Goal: Task Accomplishment & Management: Use online tool/utility

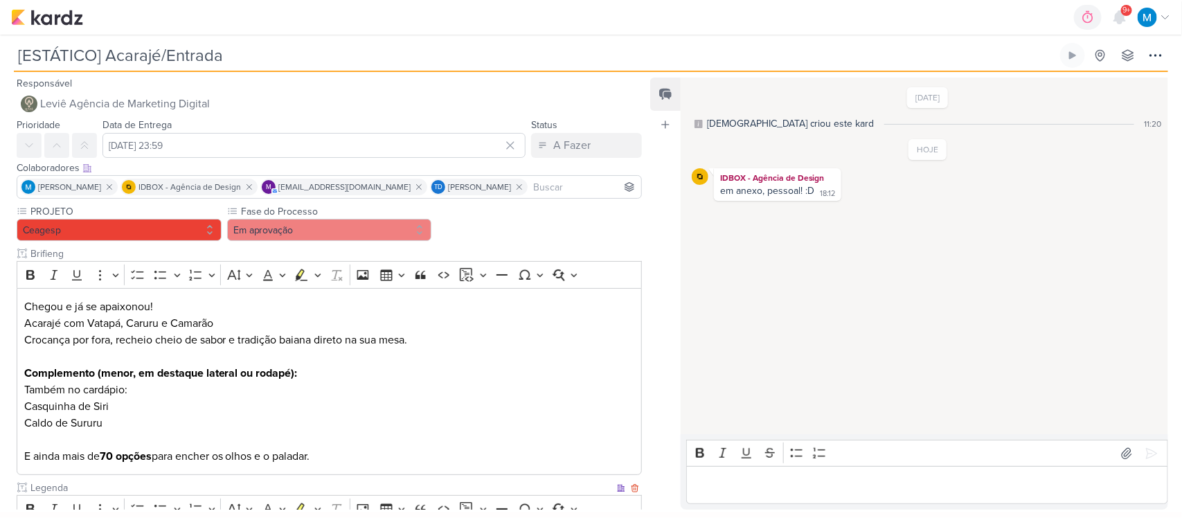
scroll to position [340, 0]
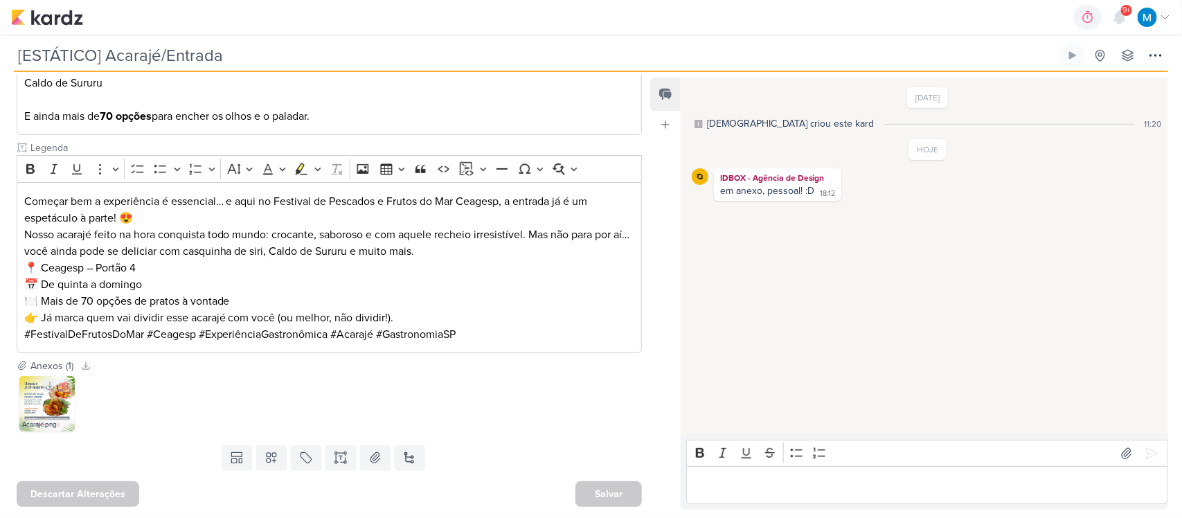
click at [37, 406] on img at bounding box center [46, 403] width 55 height 55
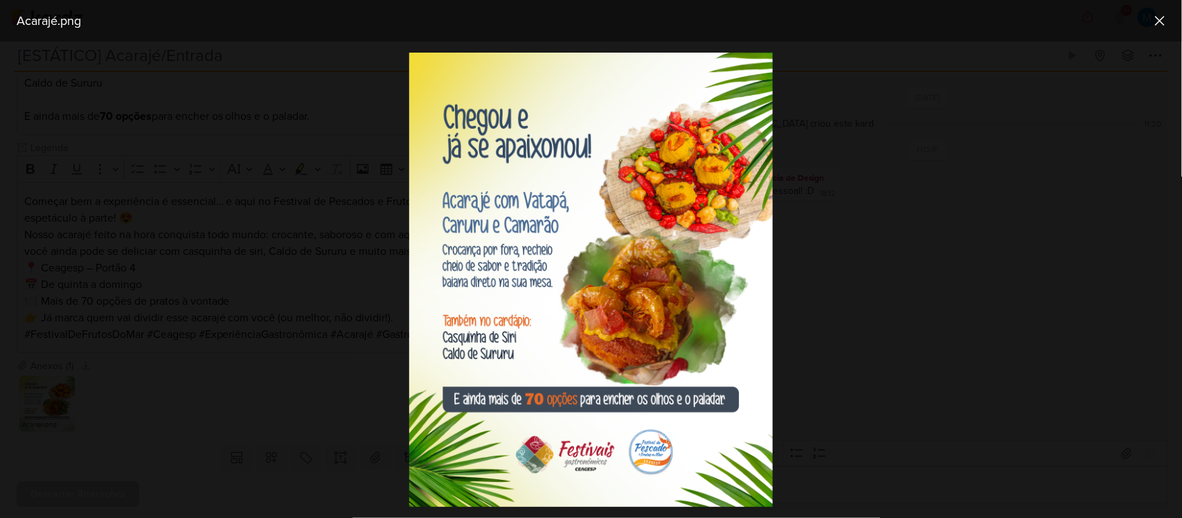
click at [921, 368] on div at bounding box center [591, 280] width 1182 height 476
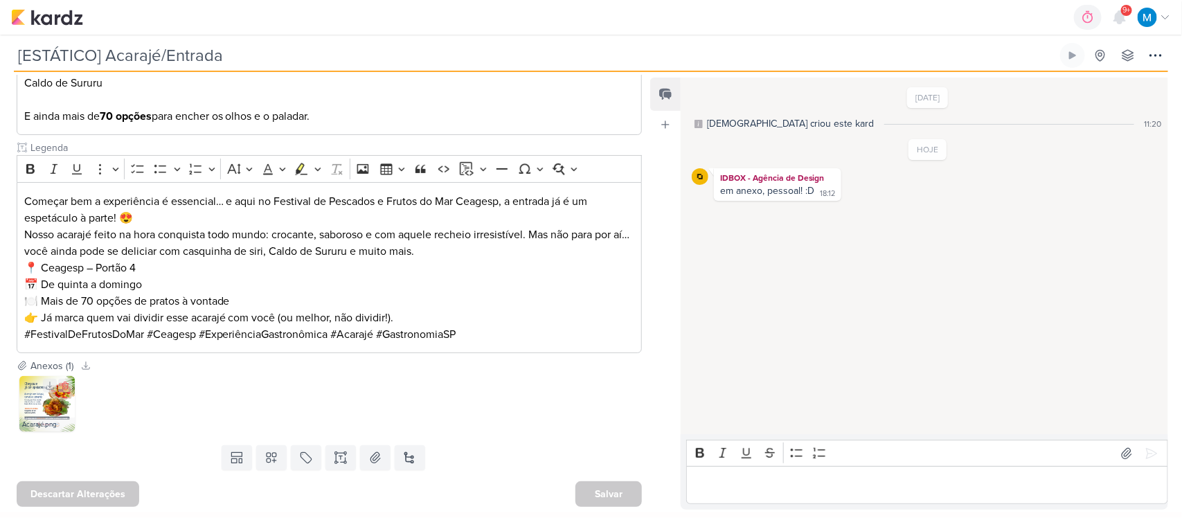
click at [25, 406] on img at bounding box center [46, 403] width 55 height 55
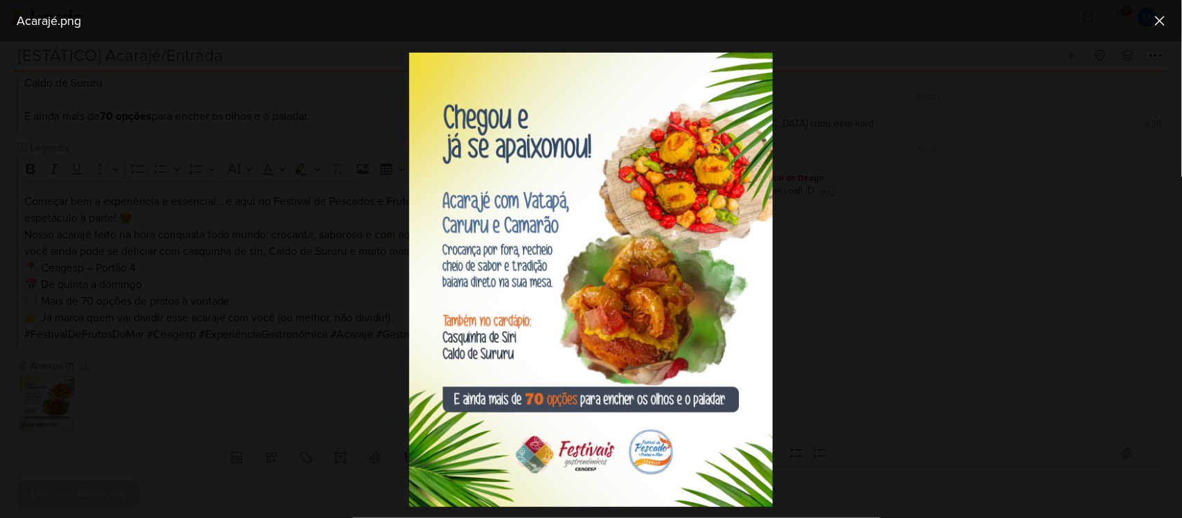
click at [808, 411] on div at bounding box center [591, 280] width 1182 height 476
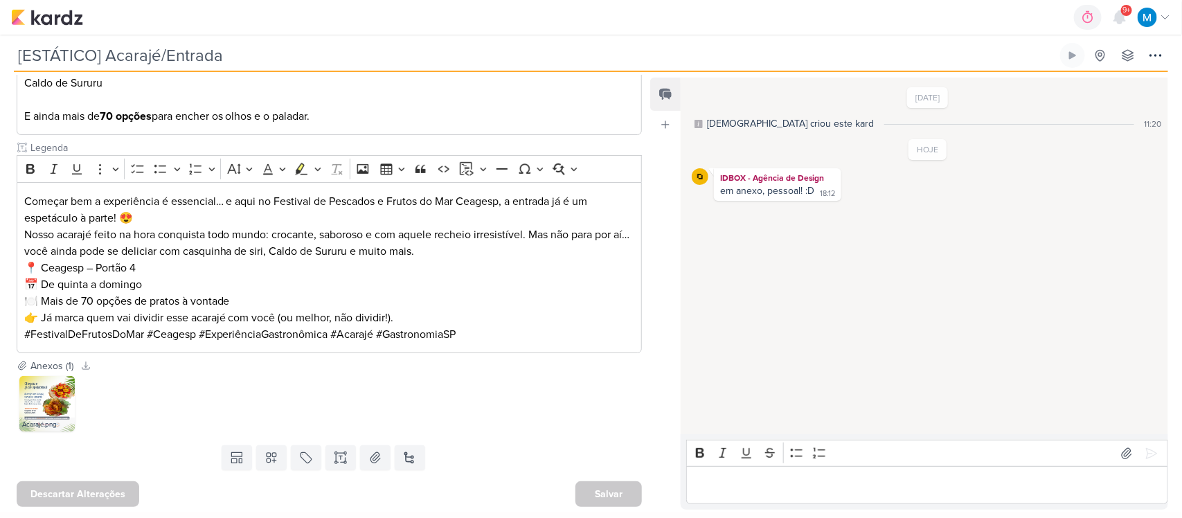
click at [722, 483] on p "Editor editing area: main" at bounding box center [926, 485] width 467 height 17
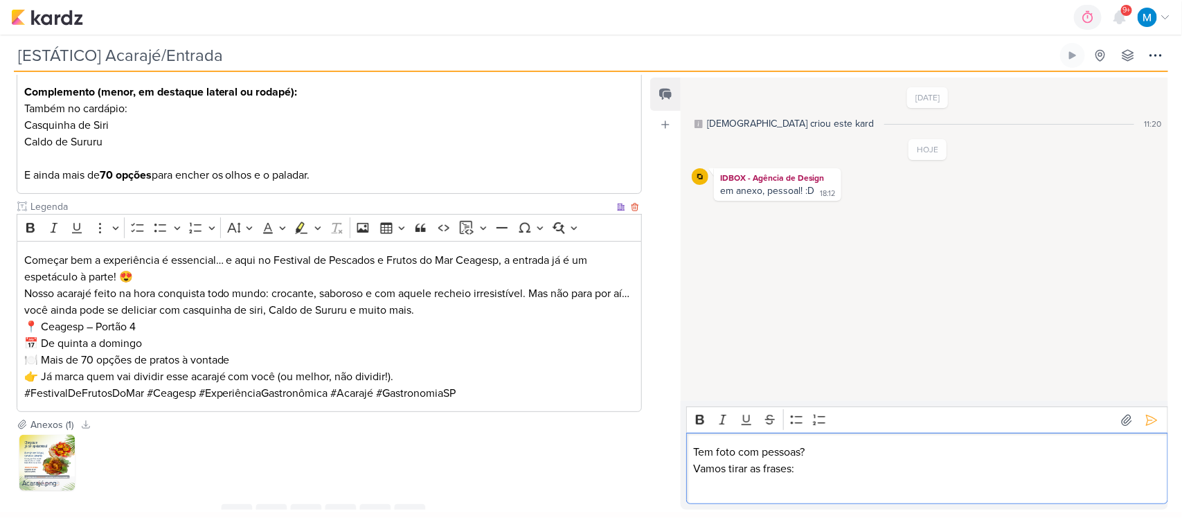
scroll to position [253, 0]
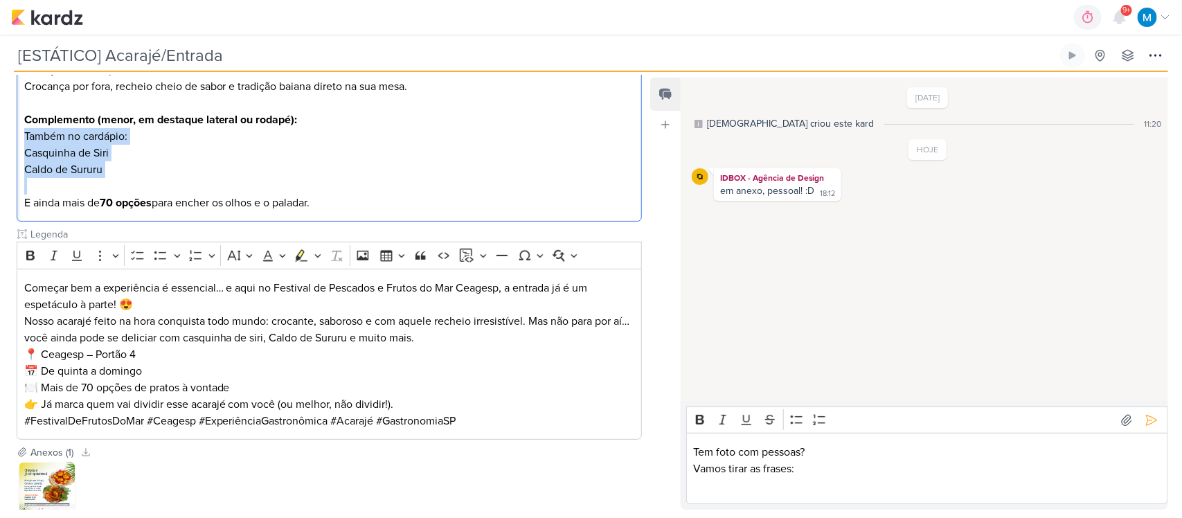
drag, startPoint x: 151, startPoint y: 177, endPoint x: 22, endPoint y: 129, distance: 137.3
click at [22, 129] on div "Chegou e já se apaixonou! Acarajé com Vatapá, Caruru e Camarão Crocança por for…" at bounding box center [329, 129] width 625 height 188
copy div "Também no cardápio: Casquinha de Siri Caldo de Sururu"
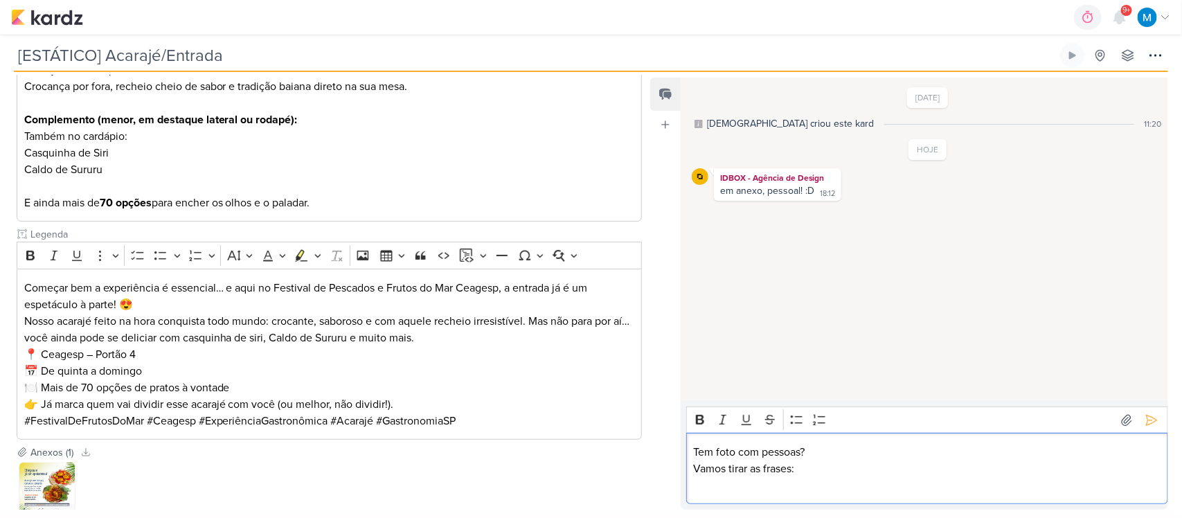
click at [762, 492] on p "Editor editing area: main" at bounding box center [926, 485] width 467 height 17
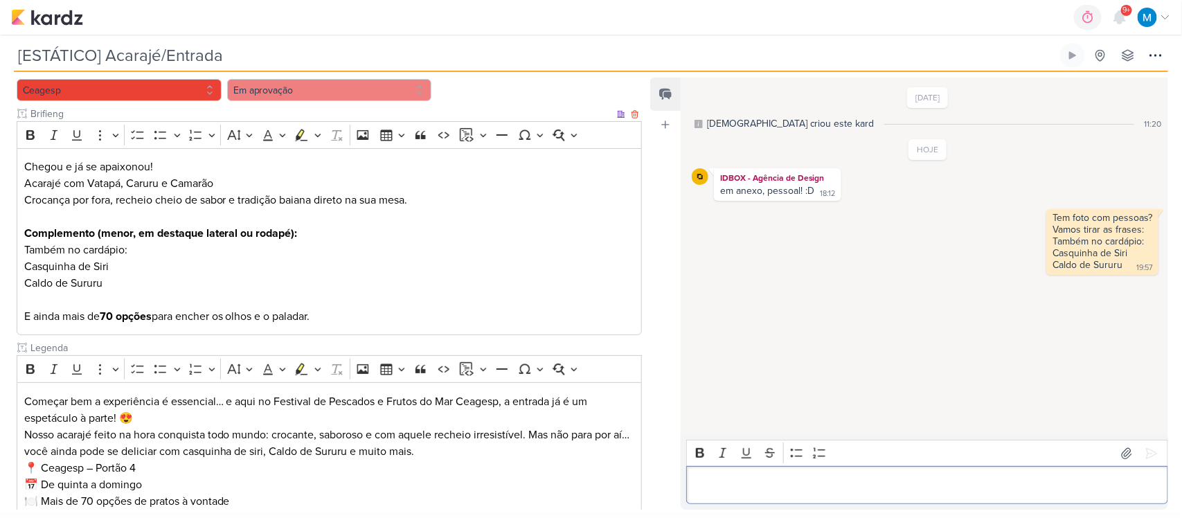
scroll to position [0, 0]
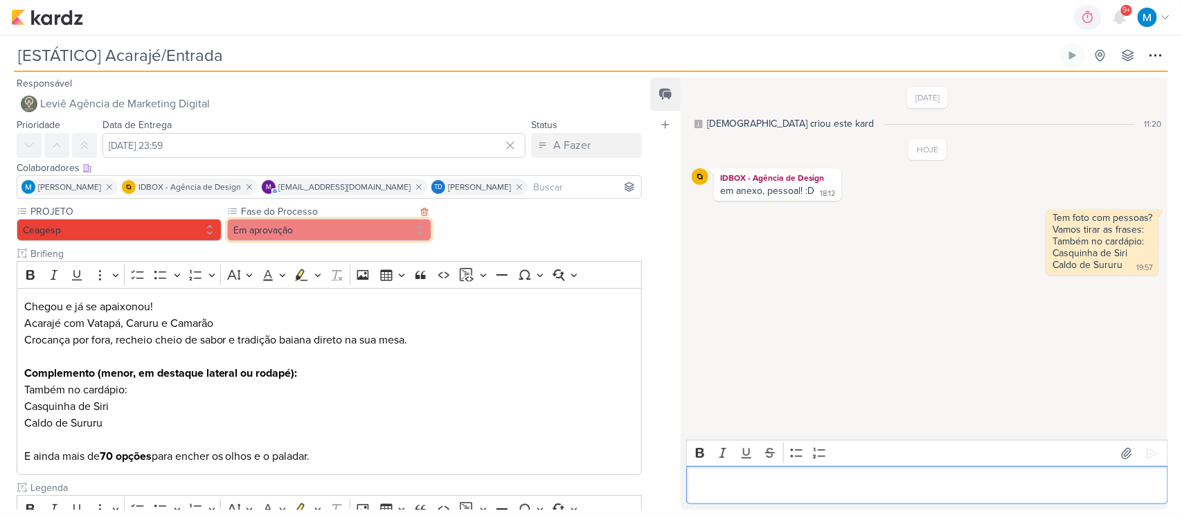
click at [346, 225] on button "Em aprovação" at bounding box center [329, 230] width 205 height 22
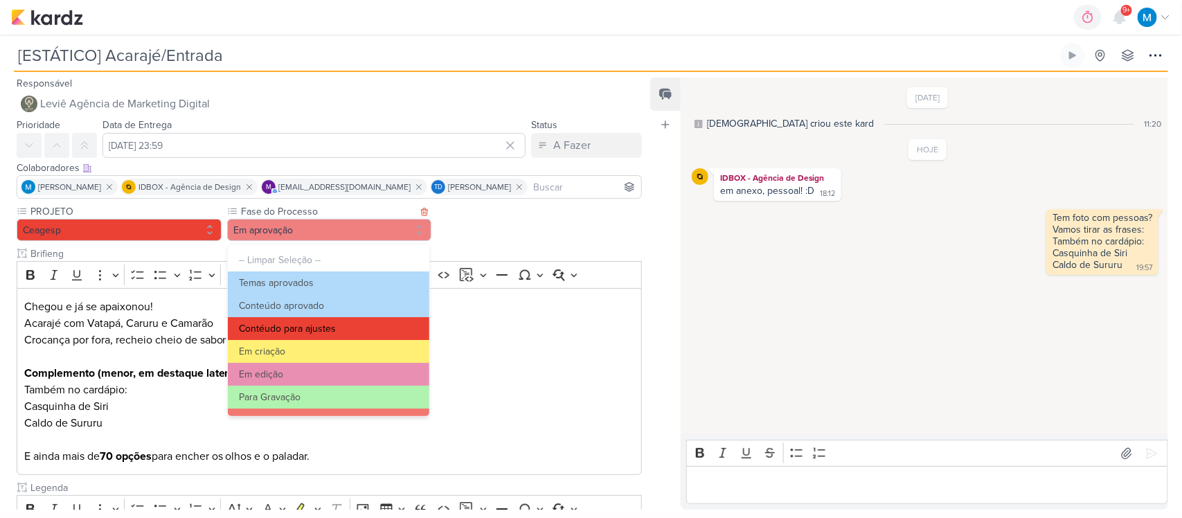
click at [357, 324] on button "Contéudo para ajustes" at bounding box center [328, 328] width 201 height 23
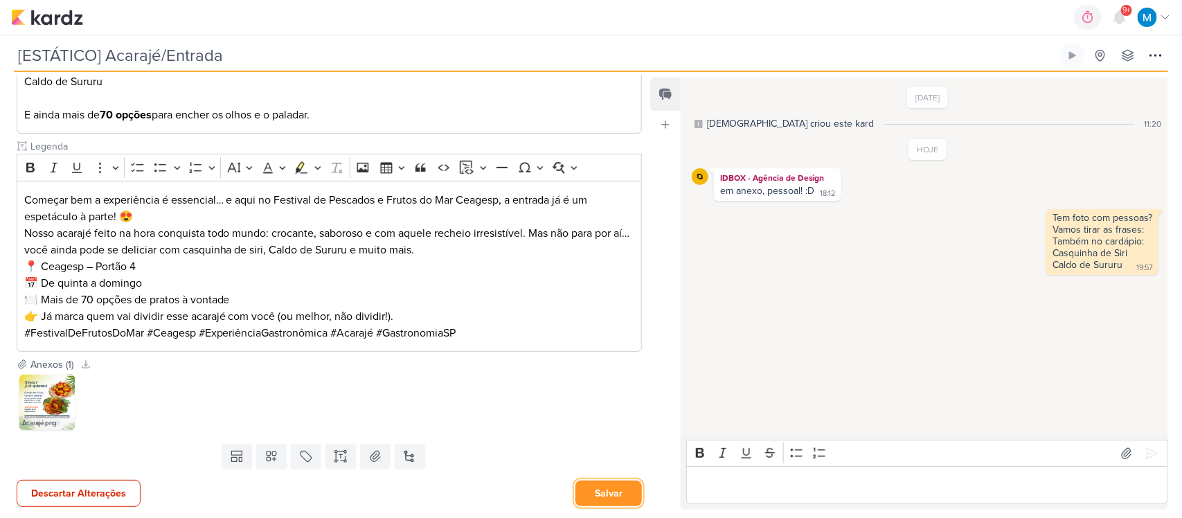
click at [610, 494] on button "Salvar" at bounding box center [608, 493] width 66 height 26
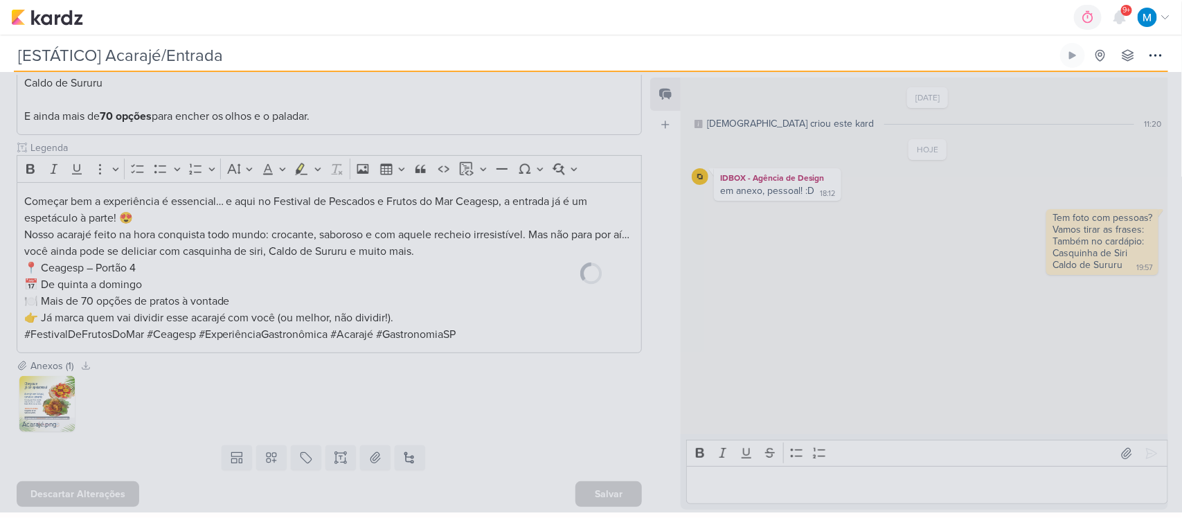
scroll to position [340, 0]
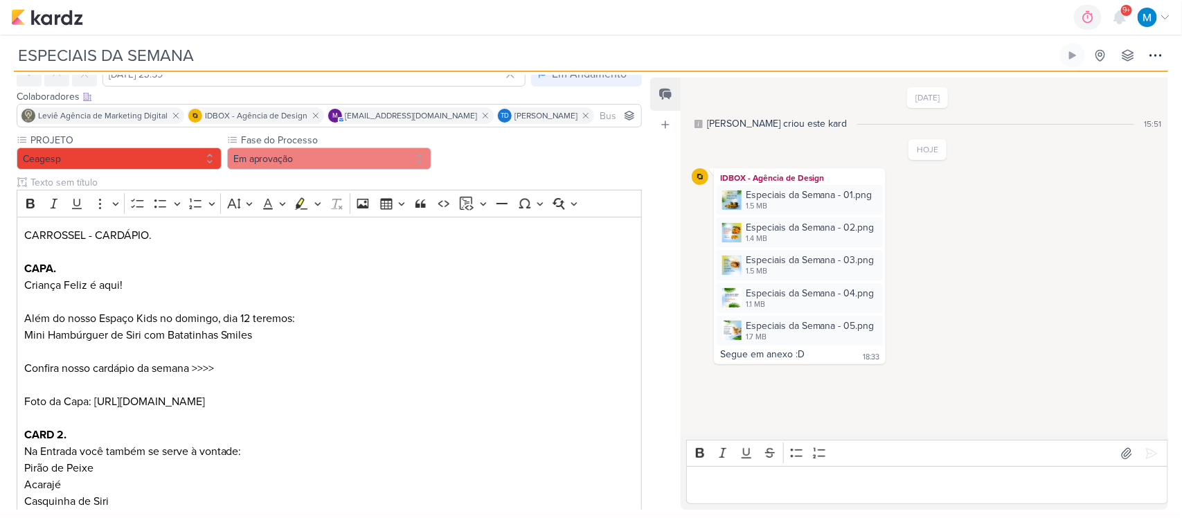
scroll to position [45, 0]
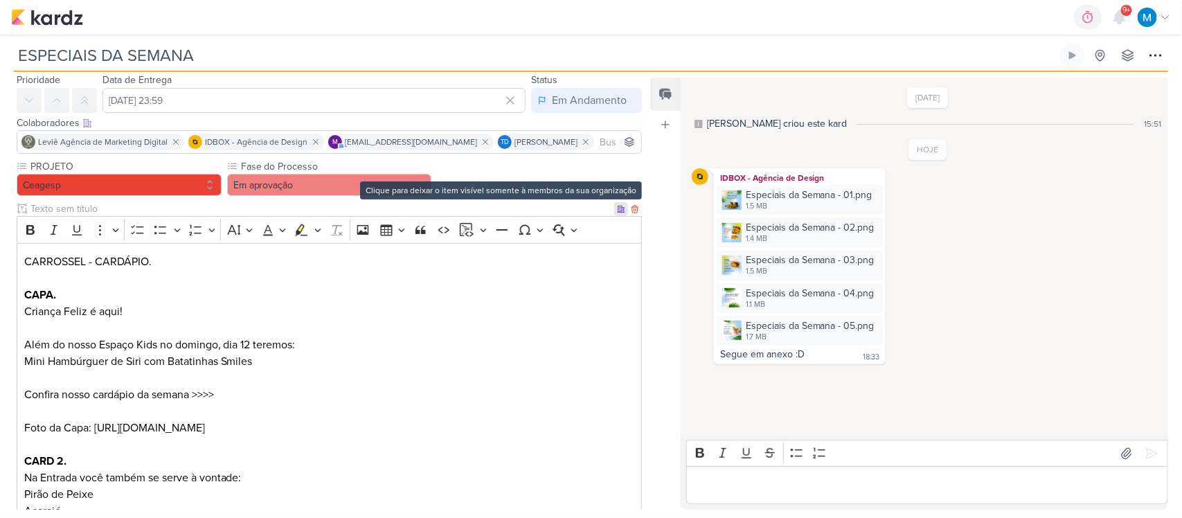
click at [617, 208] on icon at bounding box center [621, 209] width 8 height 8
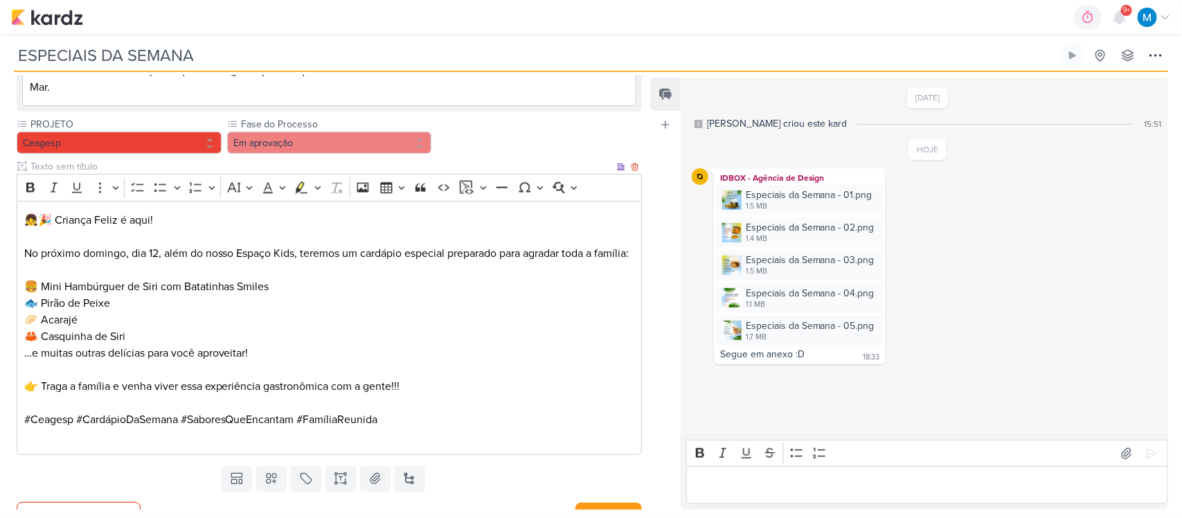
scroll to position [852, 0]
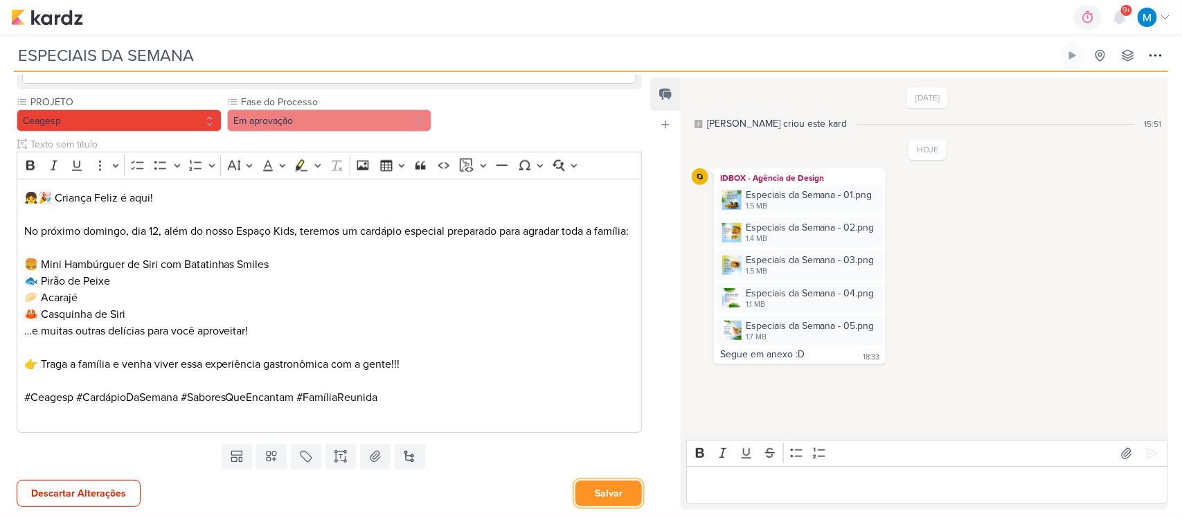
click at [613, 485] on button "Salvar" at bounding box center [608, 493] width 66 height 26
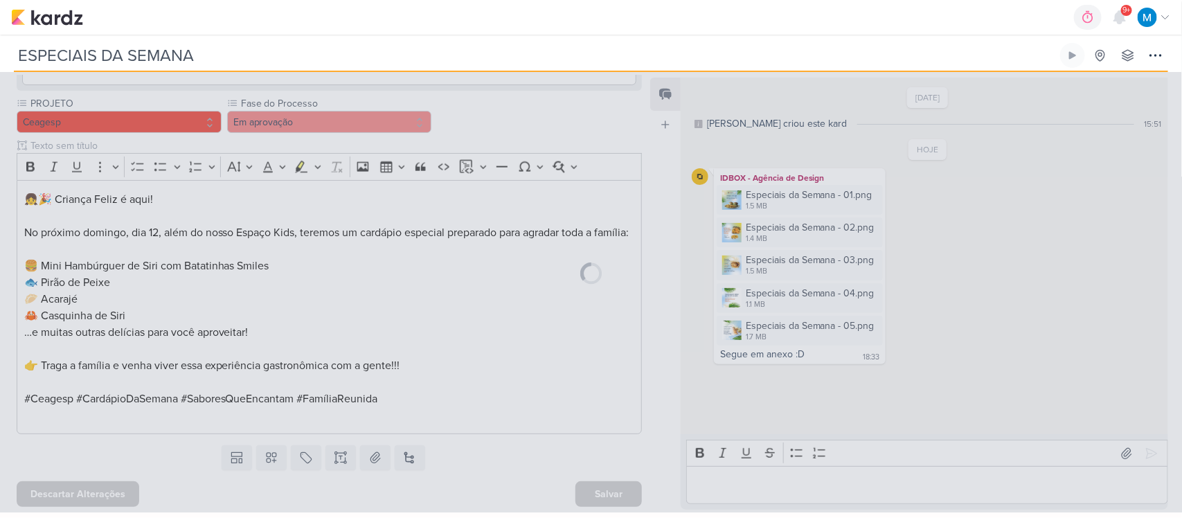
scroll to position [849, 0]
